Goal: Transaction & Acquisition: Subscribe to service/newsletter

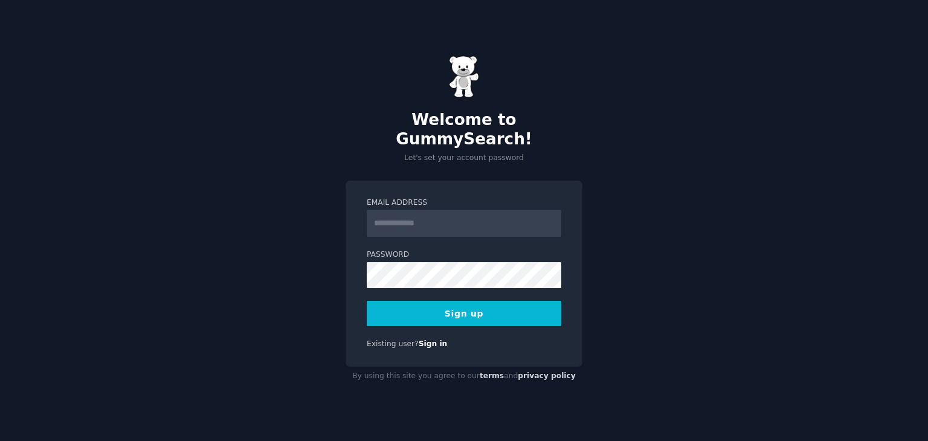
click at [390, 220] on input "Email Address" at bounding box center [464, 223] width 195 height 27
click at [394, 216] on input "Email Address" at bounding box center [464, 223] width 195 height 27
type input "**********"
click at [465, 302] on button "Sign up" at bounding box center [464, 313] width 195 height 25
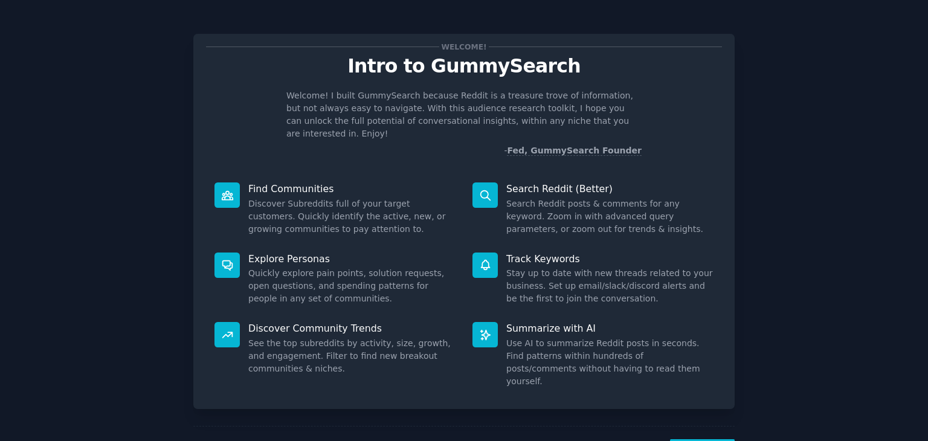
click at [286, 314] on div "Discover Community Trends See the top subreddits by activity, size, growth, and…" at bounding box center [335, 355] width 258 height 83
click at [272, 337] on dd "See the top subreddits by activity, size, growth, and engagement. Filter to fin…" at bounding box center [351, 356] width 207 height 38
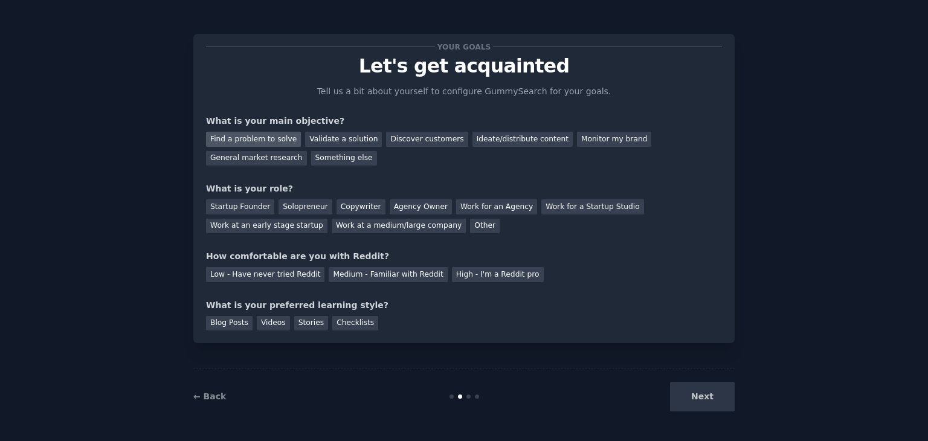
click at [273, 137] on div "Find a problem to solve" at bounding box center [253, 139] width 95 height 15
click at [328, 131] on div "Find a problem to solve Validate a solution Discover customers Ideate/distribut…" at bounding box center [464, 146] width 516 height 38
click at [332, 138] on div "Validate a solution" at bounding box center [343, 139] width 77 height 15
click at [398, 138] on div "Discover customers" at bounding box center [427, 139] width 82 height 15
click at [307, 151] on div "General market research" at bounding box center [256, 158] width 101 height 15
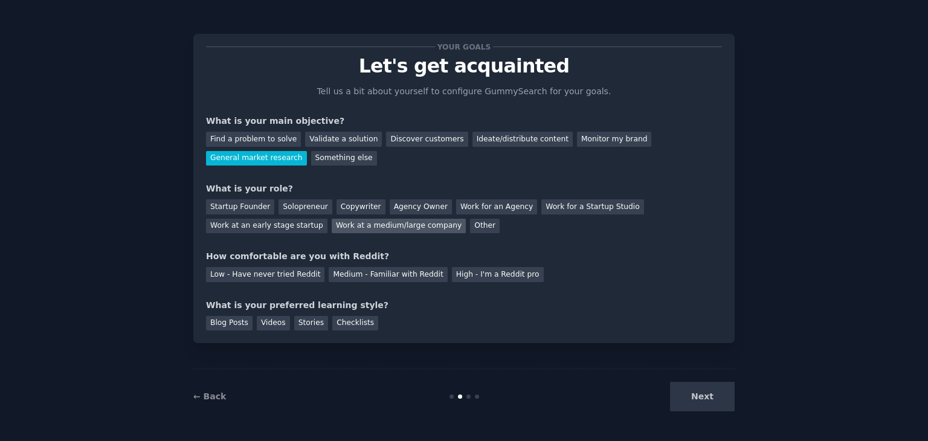
click at [332, 228] on div "Work at a medium/large company" at bounding box center [399, 226] width 134 height 15
click at [389, 276] on div "Medium - Familiar with Reddit" at bounding box center [388, 274] width 118 height 15
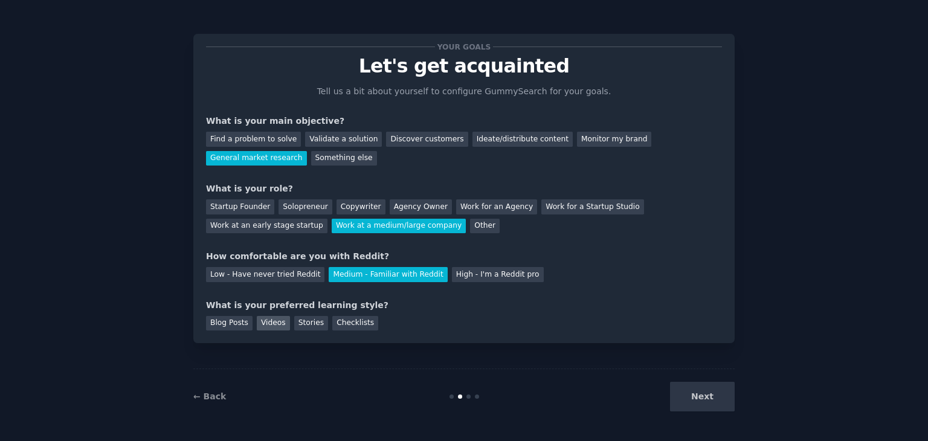
click at [271, 320] on div "Videos" at bounding box center [273, 323] width 33 height 15
click at [698, 395] on button "Next" at bounding box center [702, 397] width 65 height 30
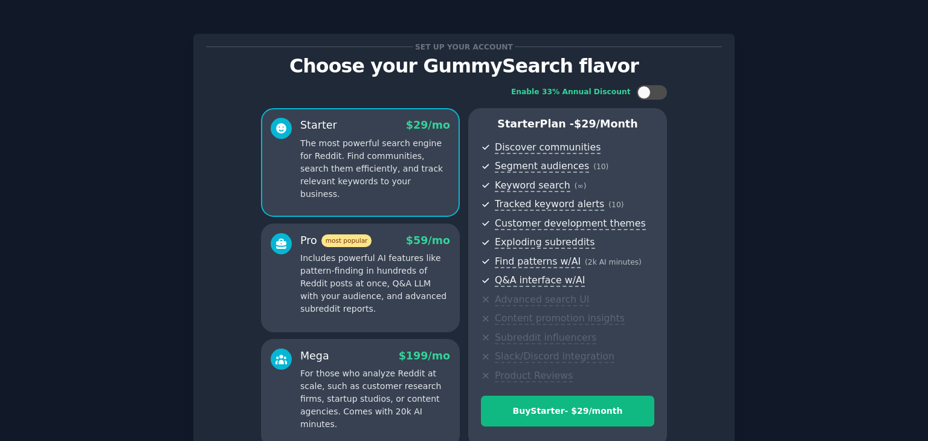
click at [147, 103] on div "Set up your account Choose your GummySearch flavor Enable 33% Annual Discount S…" at bounding box center [464, 281] width 894 height 529
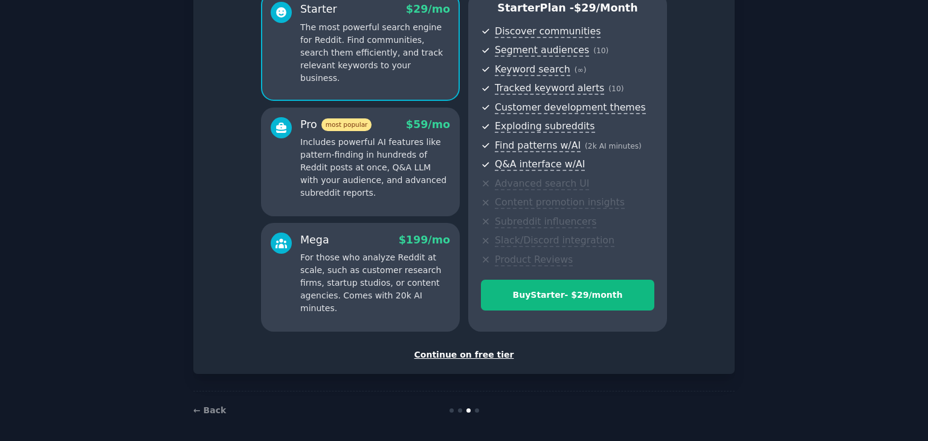
scroll to position [121, 0]
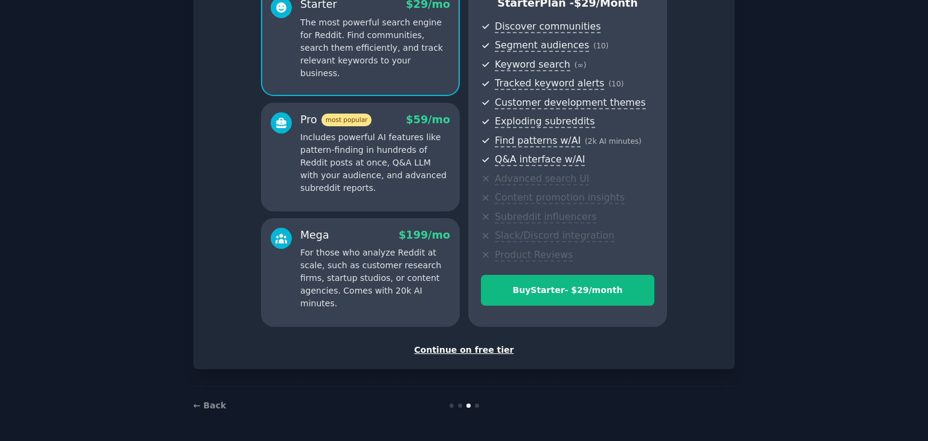
click at [454, 350] on div "Continue on free tier" at bounding box center [464, 350] width 516 height 13
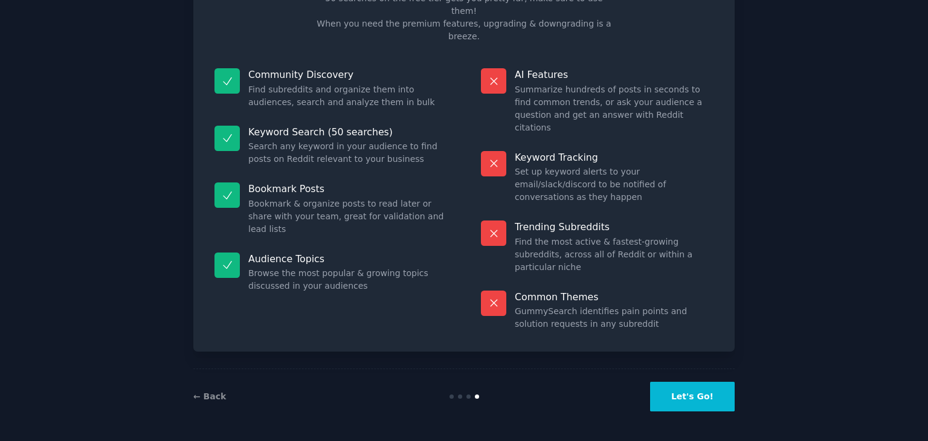
scroll to position [29, 0]
